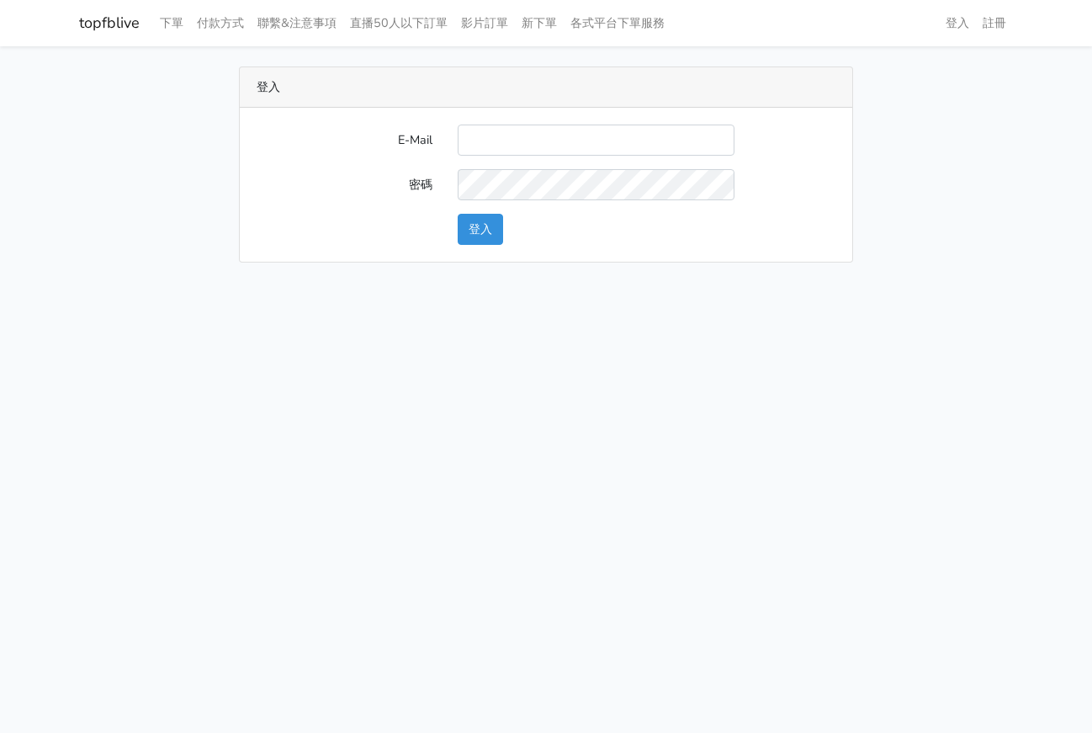
type input "[EMAIL_ADDRESS][DOMAIN_NAME]"
click at [483, 222] on button "登入" at bounding box center [480, 229] width 45 height 31
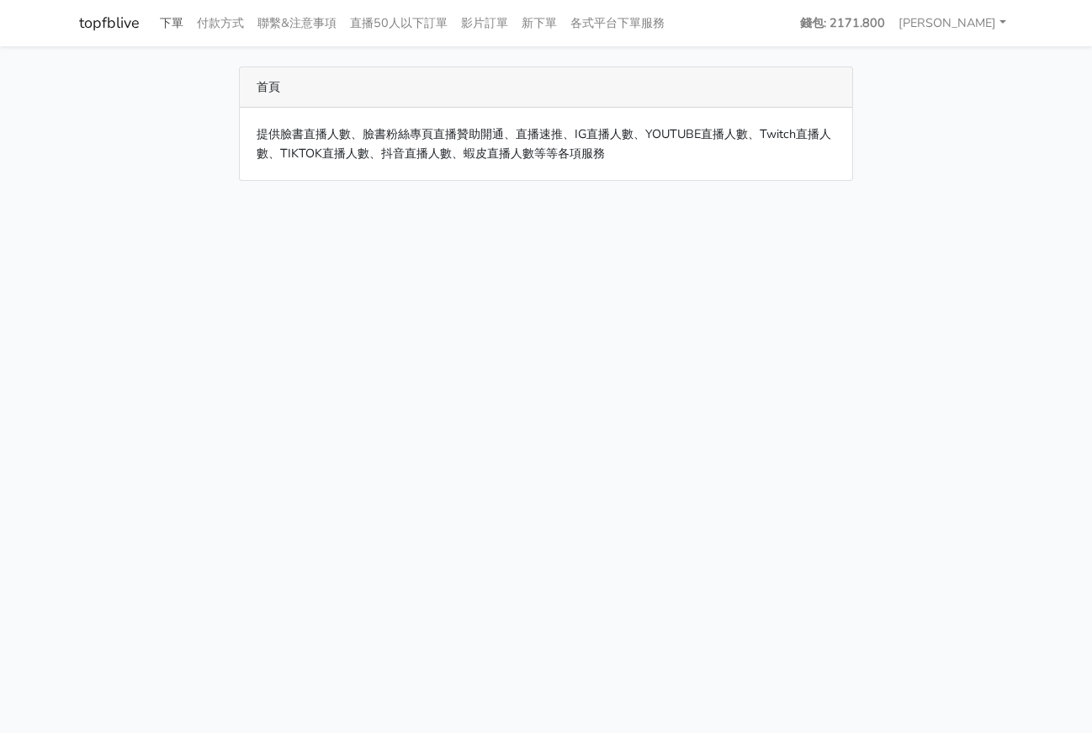
click at [172, 24] on link "下單" at bounding box center [171, 23] width 37 height 33
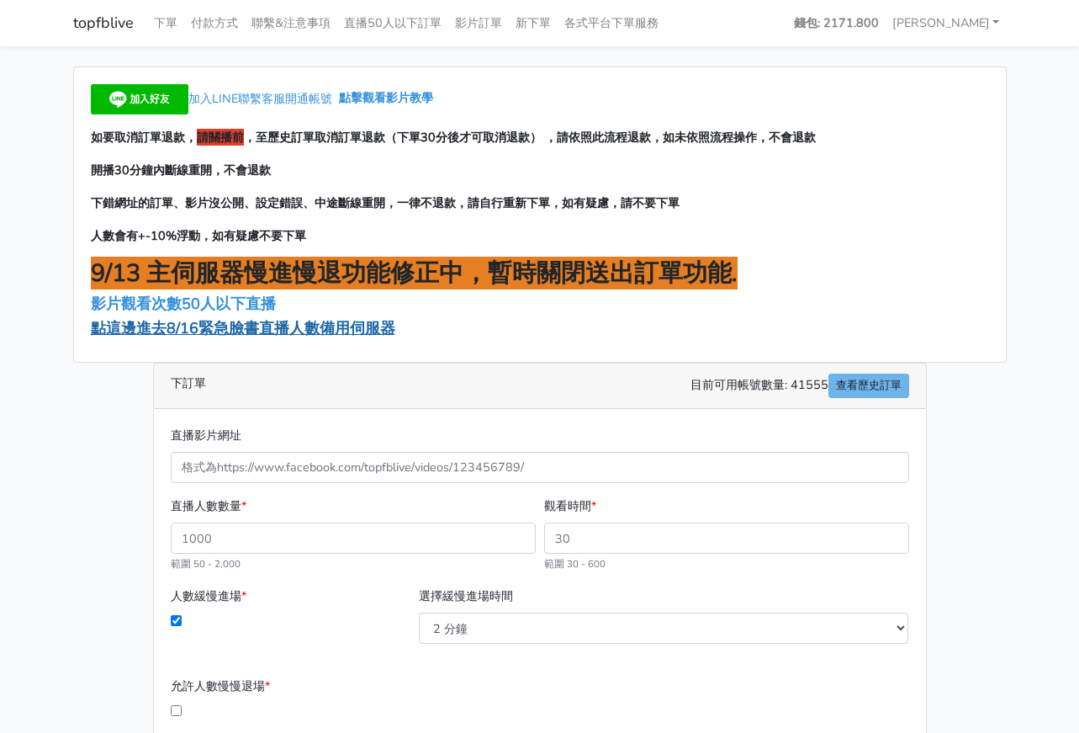
click at [224, 333] on span "點這邊進去8/16緊急臉書直播人數備用伺服器" at bounding box center [243, 328] width 305 height 20
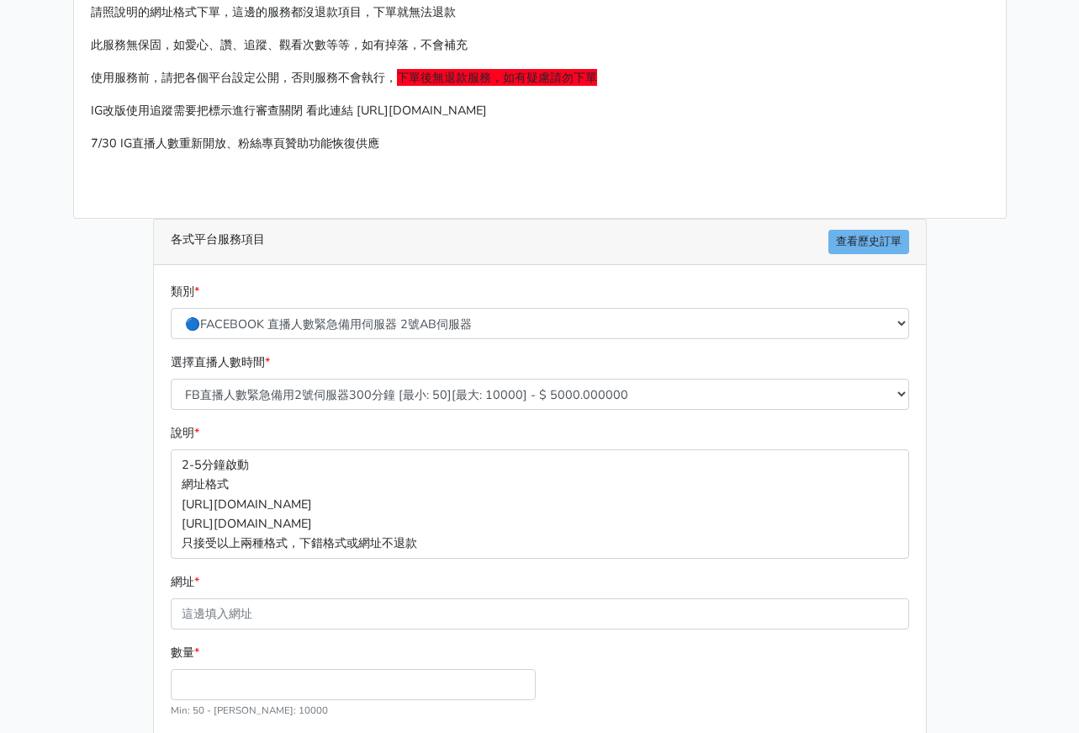
scroll to position [84, 0]
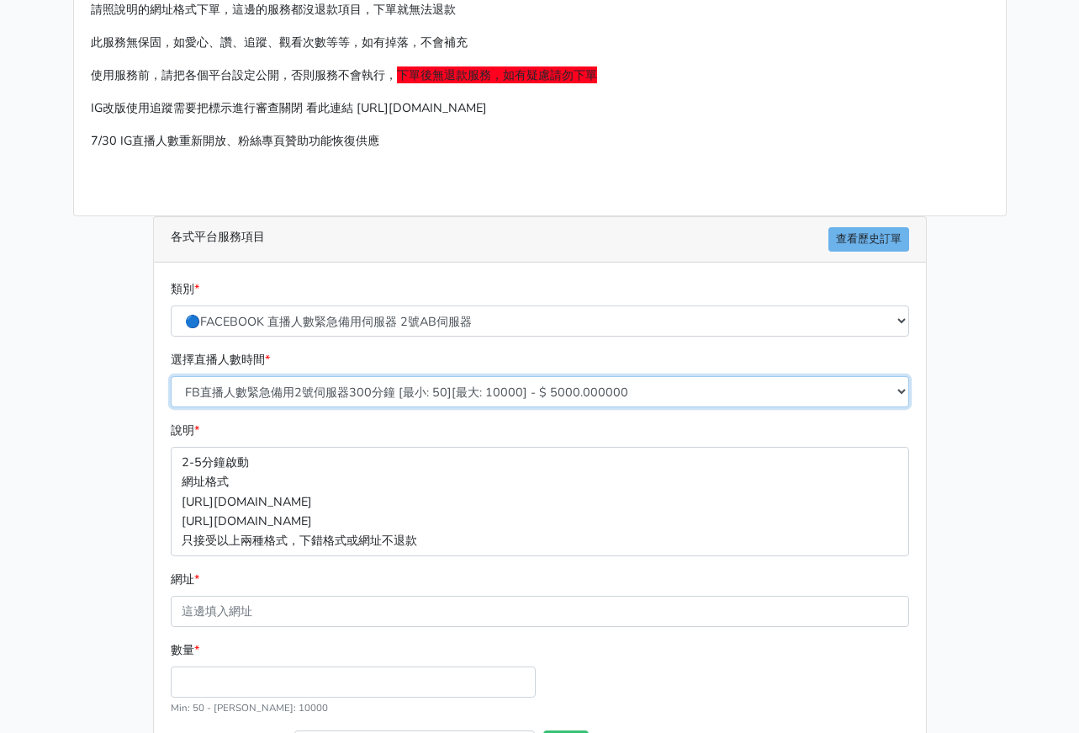
click at [402, 391] on select "FB直播人數緊急備用2號伺服器300分鐘 [最小: 50][最大: 10000] - $ 5000.000000 FB直播人數緊急備用2號伺服器60分鐘 [最…" at bounding box center [540, 391] width 739 height 31
select select "573"
click at [171, 376] on select "FB直播人數緊急備用2號伺服器300分鐘 [最小: 50][最大: 10000] - $ 5000.000000 FB直播人數緊急備用2號伺服器60分鐘 [最…" at bounding box center [540, 391] width 739 height 31
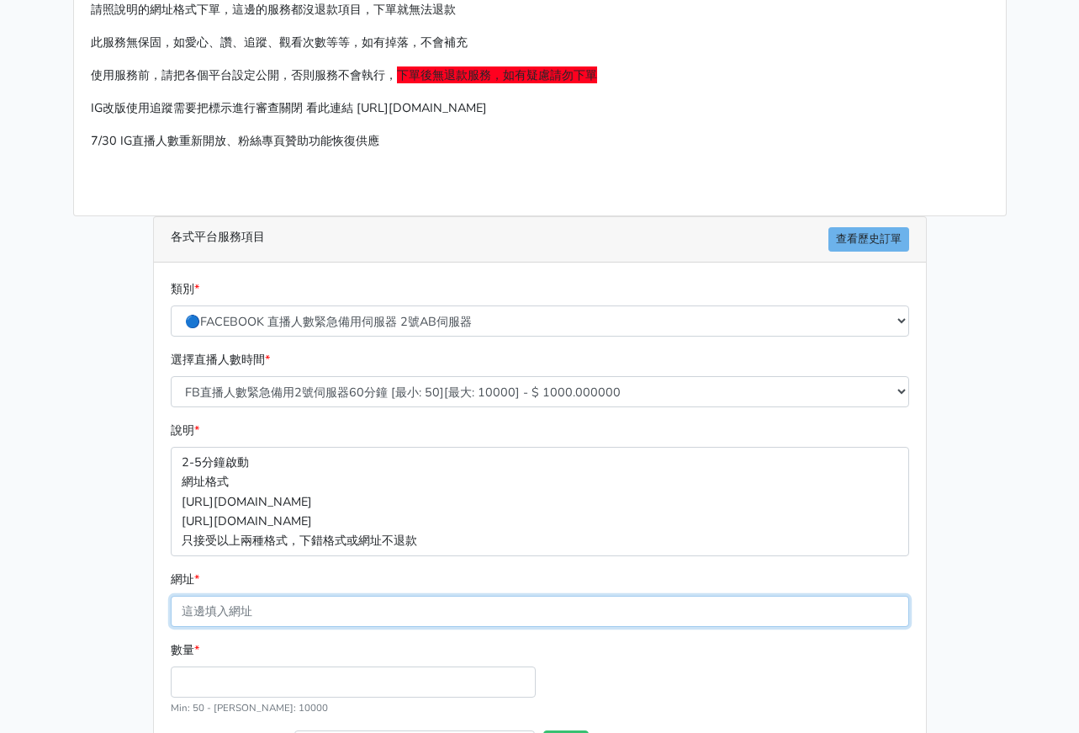
click at [364, 613] on input "網址 *" at bounding box center [540, 611] width 739 height 31
paste input "https://www.facebook.com/abbyli1016/videos/1114685283847930/?notif_id=175484068…"
type input "https://www.facebook.com/abbyli1016/videos/1114685283847930/?notif_id=175484068…"
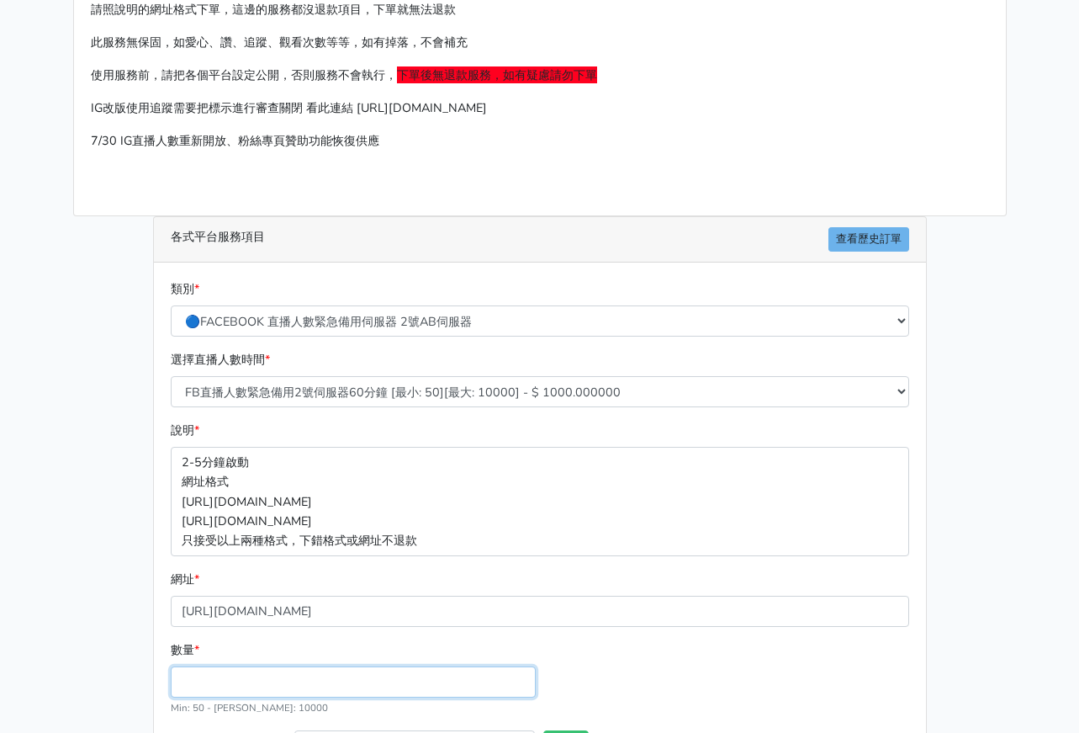
click at [357, 691] on input "數量 *" at bounding box center [353, 681] width 365 height 31
type input "50"
type input "50.000"
click at [796, 680] on div "數量 * 50 Min: 50 - Max: 10000" at bounding box center [540, 685] width 747 height 90
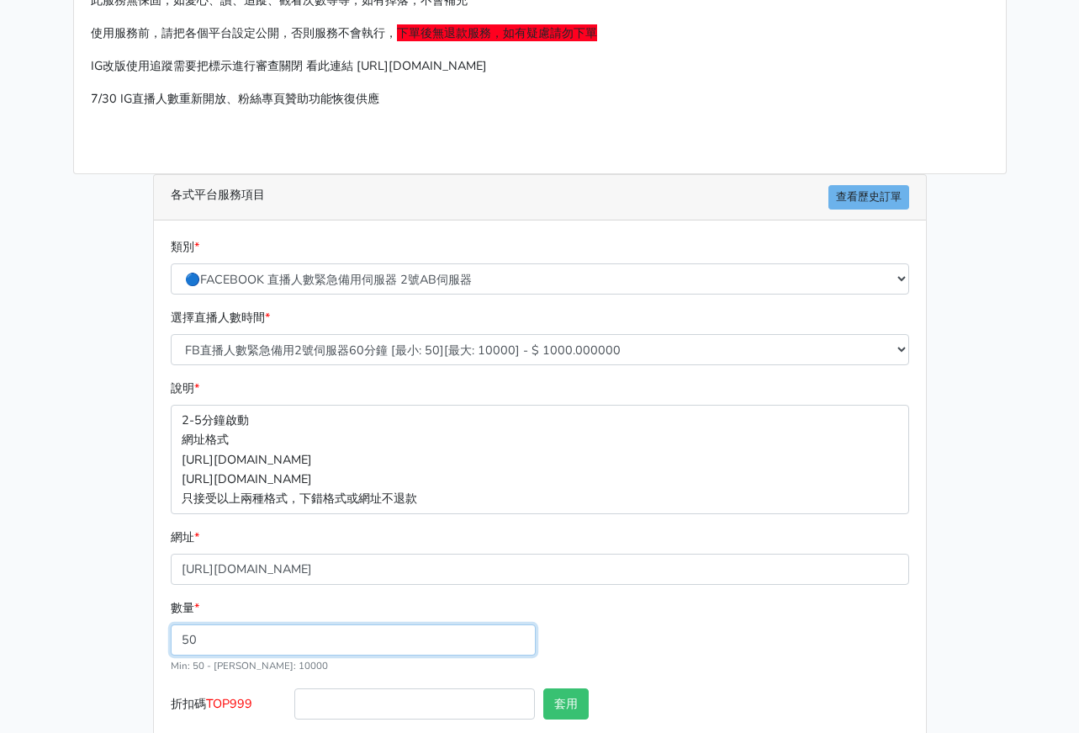
scroll to position [220, 0]
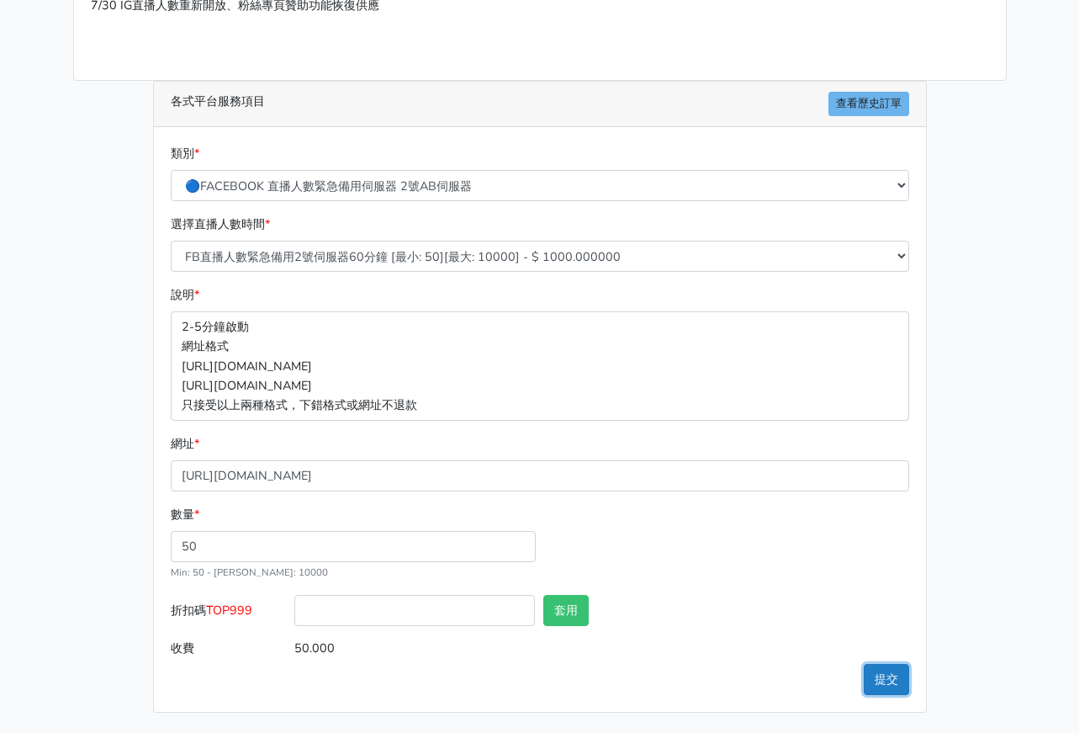
click at [871, 689] on button "提交" at bounding box center [886, 679] width 45 height 31
